Goal: Navigation & Orientation: Go to known website

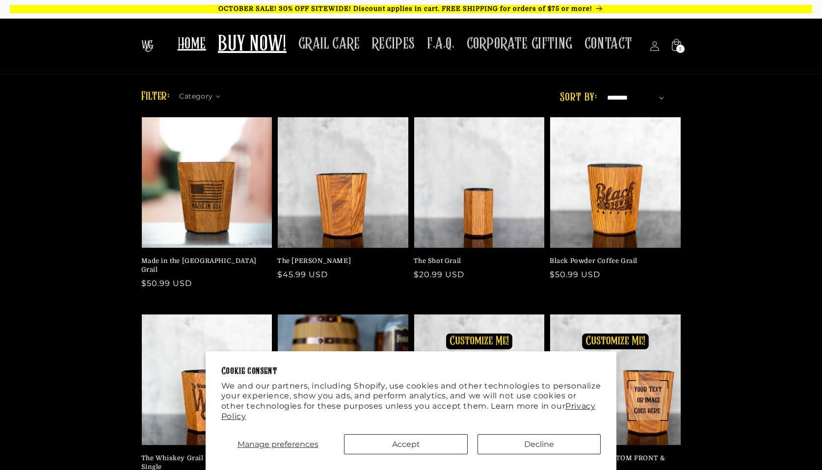
click at [206, 46] on span "HOME" at bounding box center [192, 43] width 28 height 19
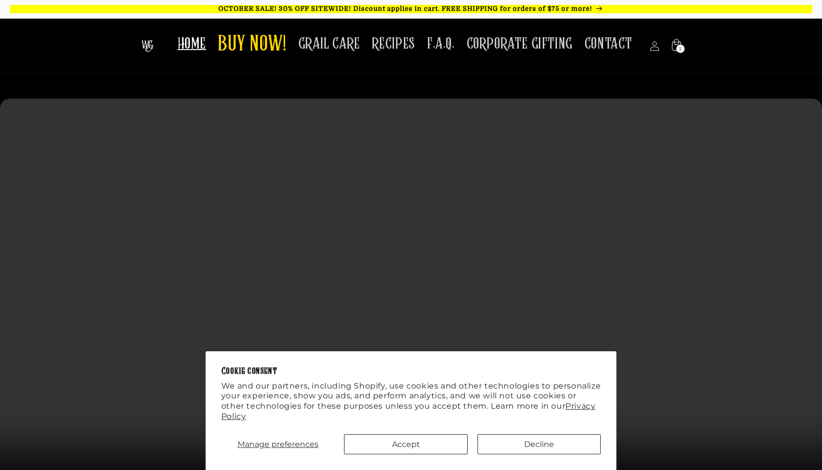
click at [206, 50] on span "HOME" at bounding box center [192, 43] width 28 height 19
